Goal: Understand process/instructions: Learn how to perform a task or action

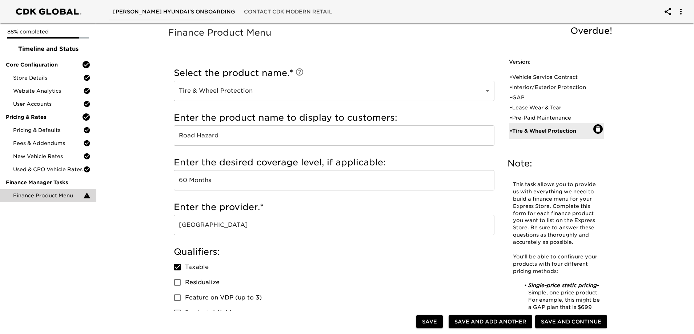
drag, startPoint x: 225, startPoint y: 115, endPoint x: 619, endPoint y: 163, distance: 397.0
